Goal: Find contact information: Find contact information

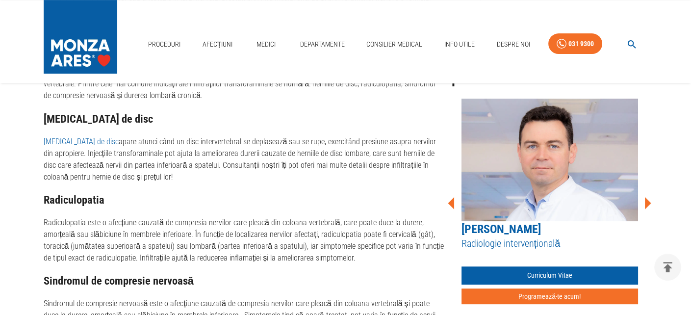
scroll to position [588, 0]
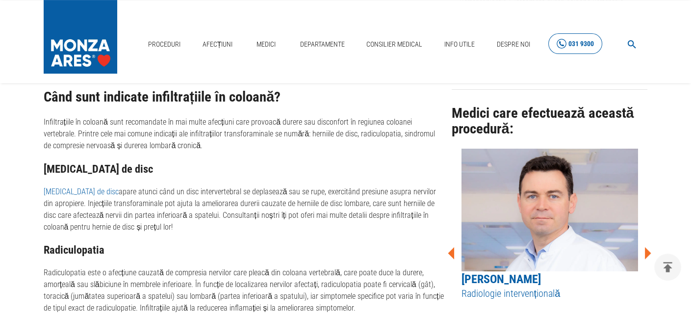
click at [578, 50] on link "031 9300" at bounding box center [575, 43] width 54 height 21
click at [330, 189] on p "[MEDICAL_DATA] de disc apare atunci când un disc intervertebral se deplasează s…" at bounding box center [244, 209] width 400 height 47
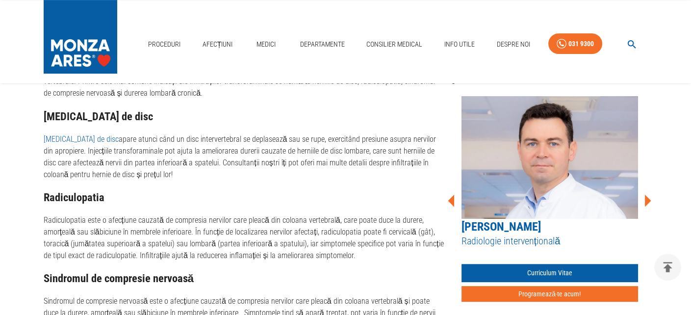
scroll to position [637, 0]
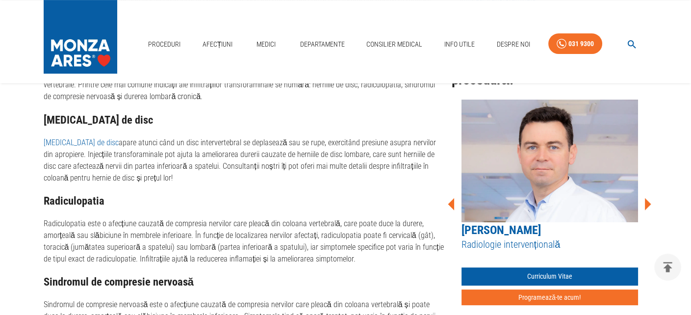
click at [647, 201] on icon at bounding box center [648, 204] width 6 height 12
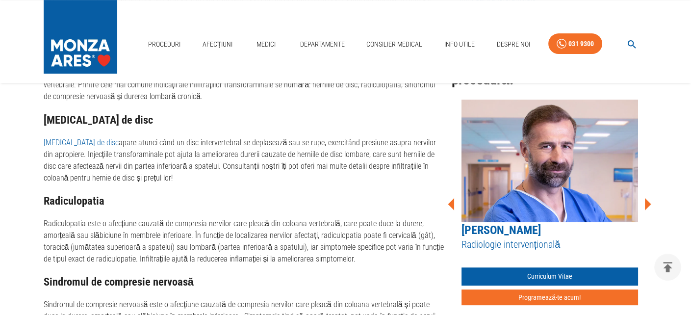
click at [647, 201] on icon at bounding box center [648, 204] width 6 height 12
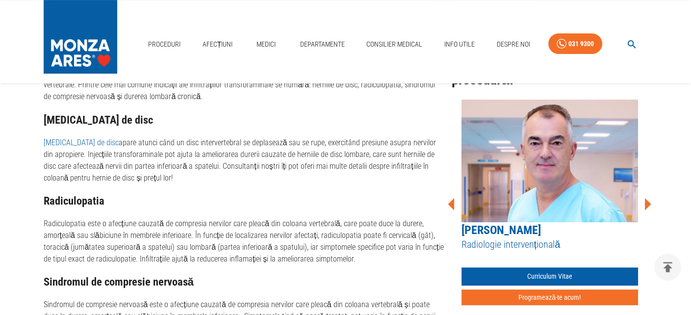
click at [647, 201] on icon at bounding box center [648, 204] width 6 height 12
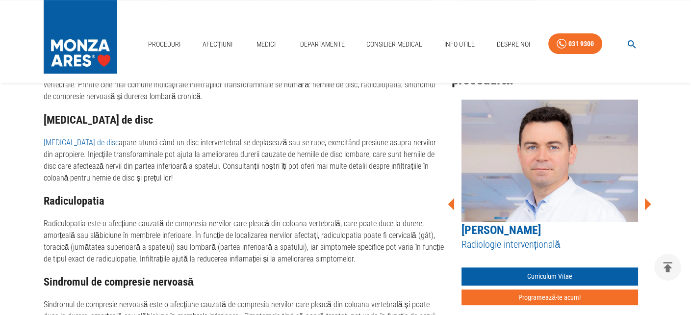
click at [647, 201] on icon at bounding box center [648, 204] width 6 height 12
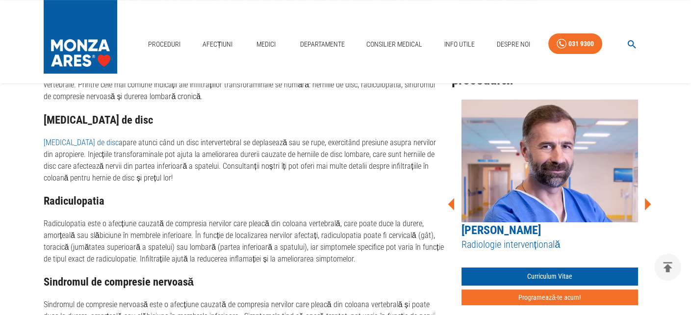
click at [647, 201] on icon at bounding box center [648, 204] width 6 height 12
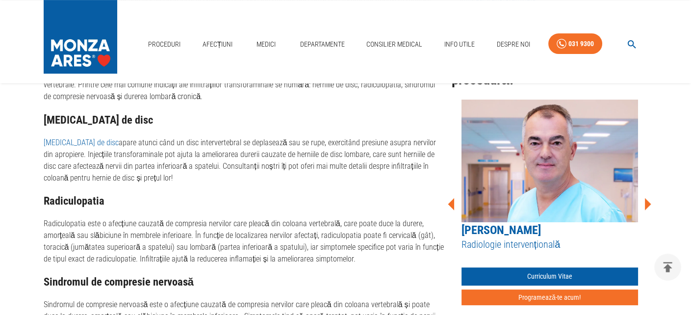
click at [647, 201] on icon at bounding box center [648, 204] width 6 height 12
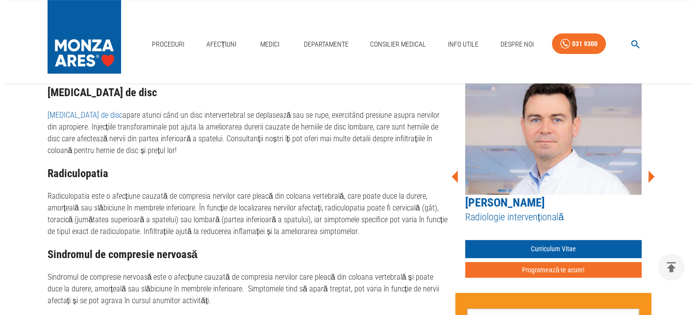
scroll to position [686, 0]
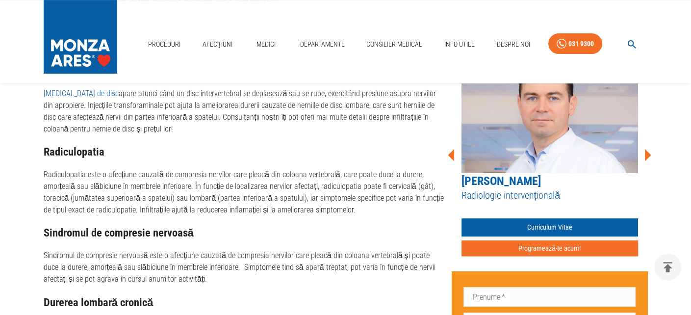
click at [577, 247] on button "Programează-te acum!" at bounding box center [549, 248] width 176 height 16
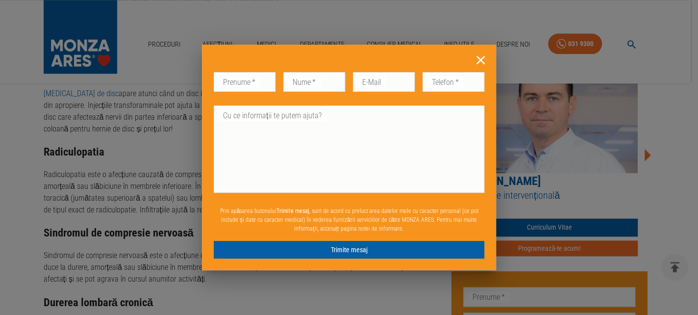
click at [477, 59] on icon at bounding box center [480, 59] width 15 height 15
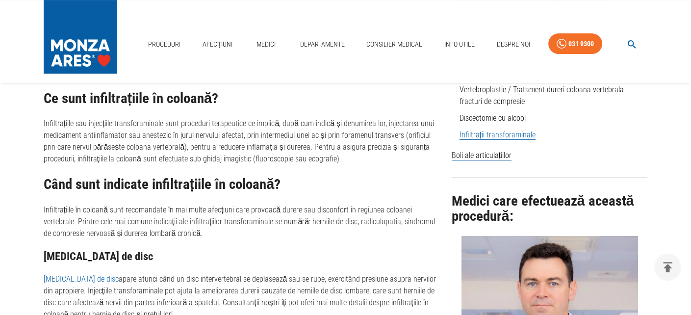
scroll to position [381, 0]
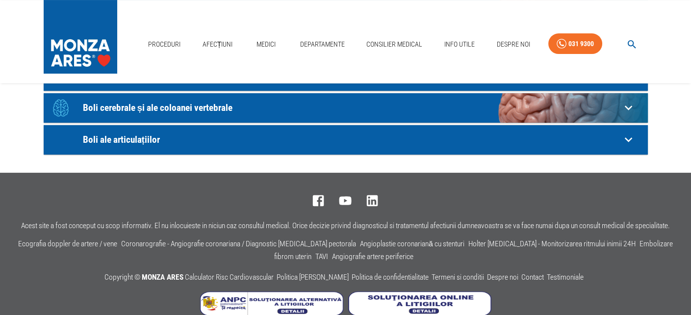
scroll to position [49, 0]
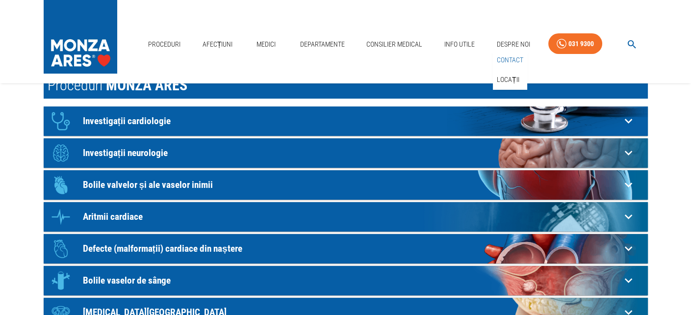
click at [511, 58] on link "Contact" at bounding box center [510, 60] width 30 height 16
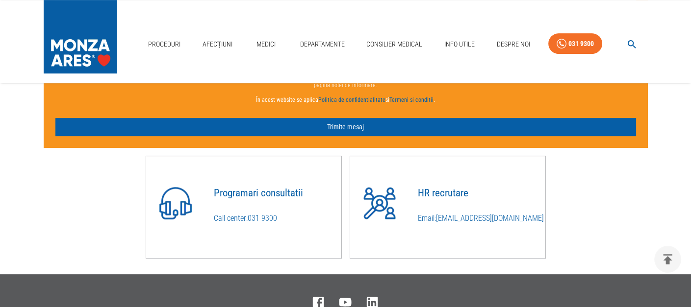
scroll to position [784, 0]
